Goal: Task Accomplishment & Management: Manage account settings

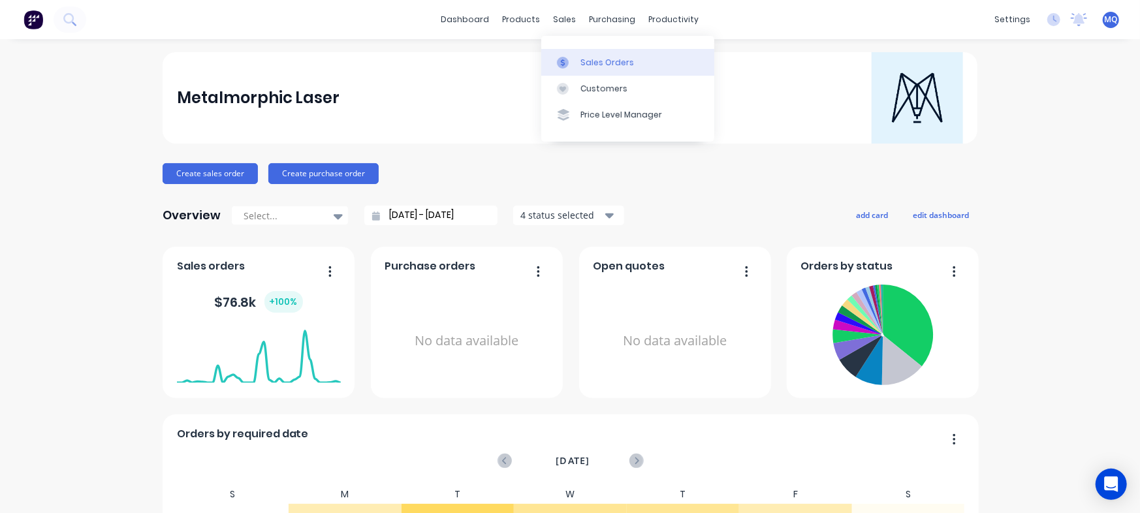
click at [571, 57] on div at bounding box center [567, 63] width 20 height 12
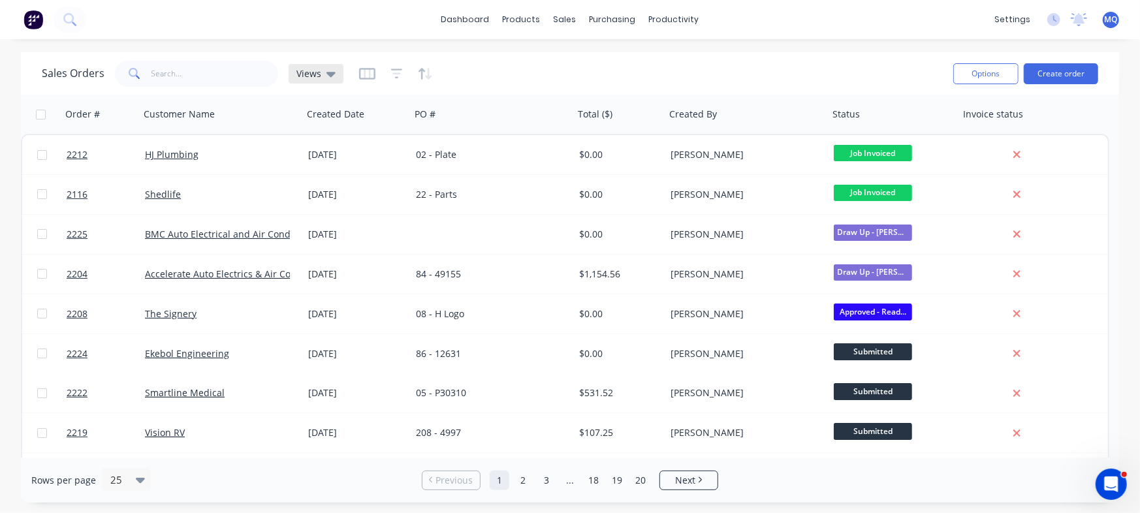
click at [321, 72] on div "Views" at bounding box center [315, 74] width 39 height 12
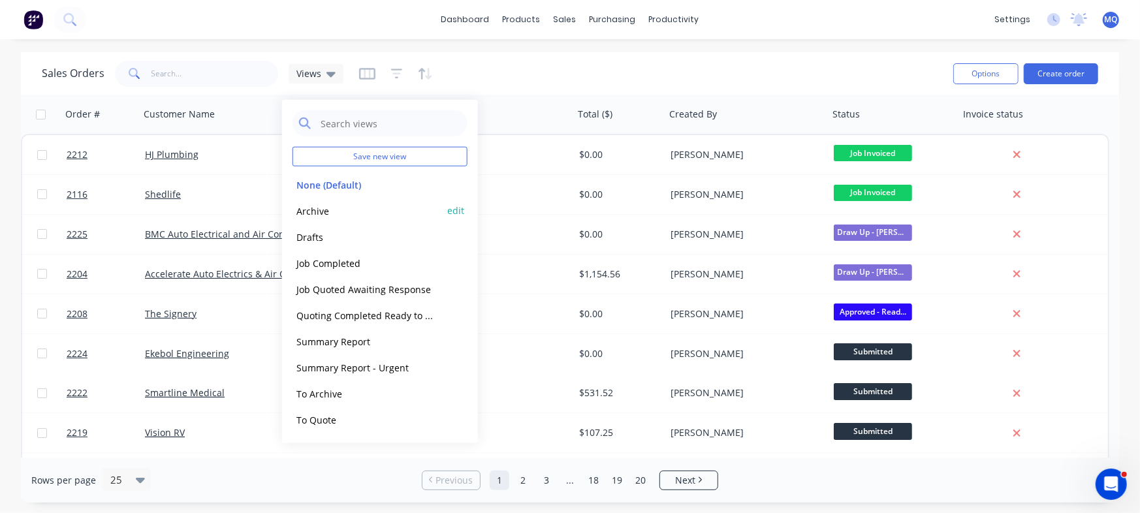
click at [332, 215] on button "Archive" at bounding box center [366, 210] width 149 height 15
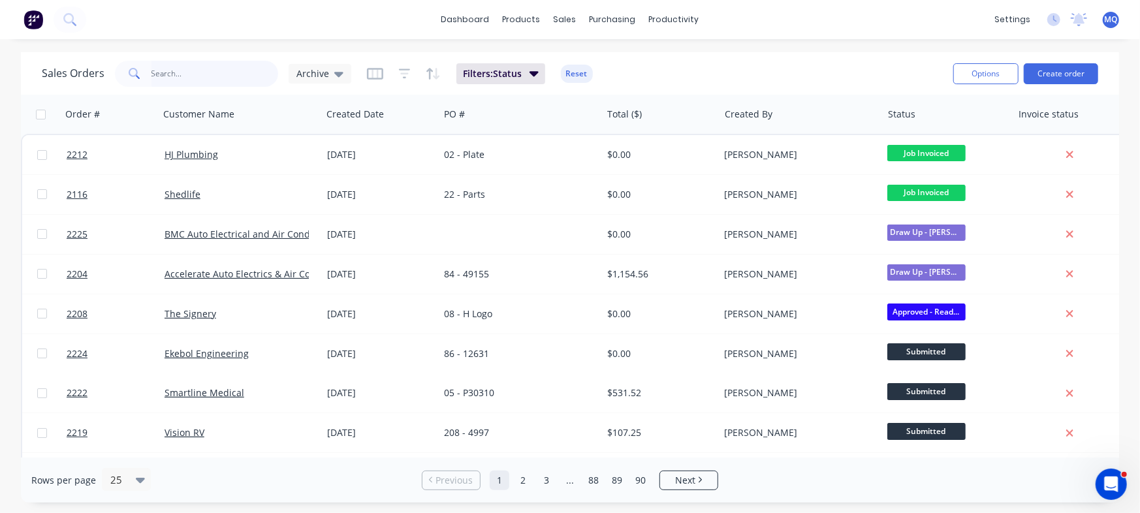
click at [196, 69] on input "text" at bounding box center [214, 74] width 127 height 26
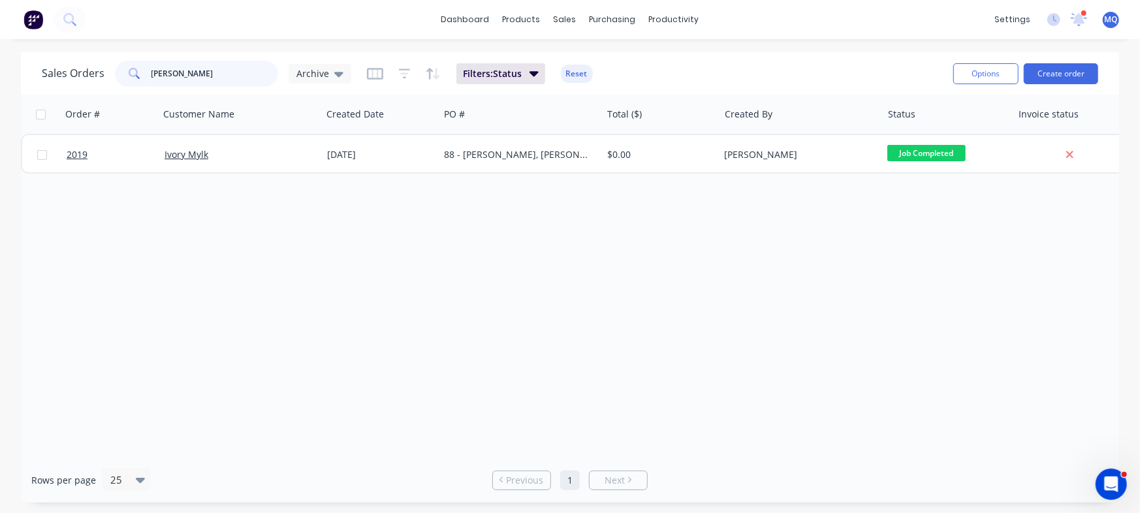
click at [205, 76] on input "[PERSON_NAME]" at bounding box center [214, 74] width 127 height 26
type input "[PERSON_NAME]"
